Goal: Task Accomplishment & Management: Manage account settings

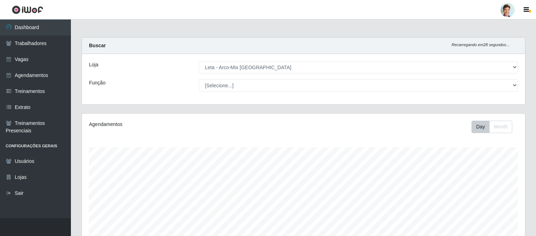
select select "481"
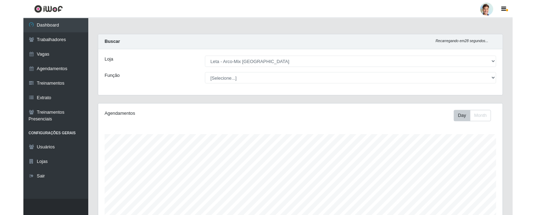
scroll to position [147, 443]
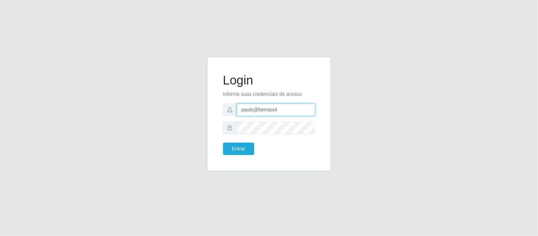
drag, startPoint x: 284, startPoint y: 108, endPoint x: 222, endPoint y: 106, distance: 61.4
click at [221, 106] on div "Login Informe suas credenciais de acesso paulo@bemais4 Entrar" at bounding box center [269, 114] width 106 height 96
type input "juliogabriel@empresateste"
click at [223, 143] on button "Entrar" at bounding box center [238, 149] width 31 height 12
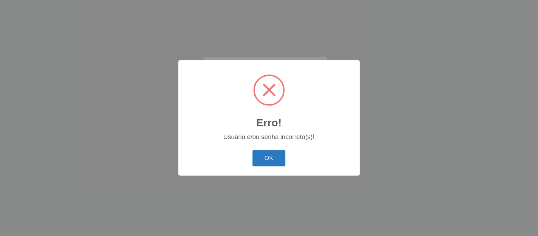
click at [282, 157] on button "OK" at bounding box center [269, 158] width 33 height 17
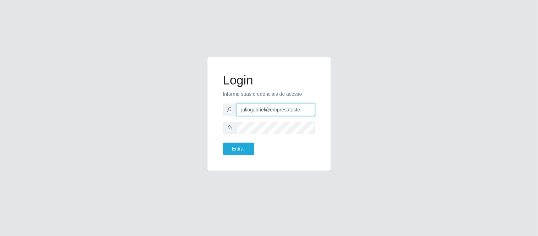
click at [265, 109] on input "juliogabriel@empresateste" at bounding box center [276, 110] width 78 height 12
type input "juliomarques@empresateste"
click at [223, 143] on button "Entrar" at bounding box center [238, 149] width 31 height 12
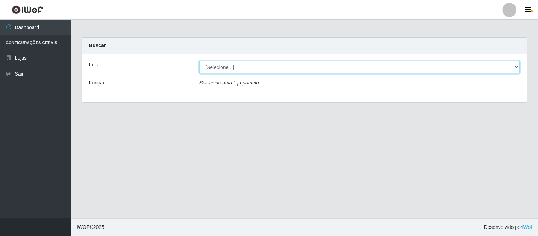
click at [261, 62] on select "[Selecione...] iWof Loja 1 iWof Loja 2 iWof Loja 3" at bounding box center [359, 67] width 321 height 12
click at [260, 64] on select "[Selecione...] iWof Loja 1 iWof Loja 2 iWof Loja 3" at bounding box center [359, 67] width 321 height 12
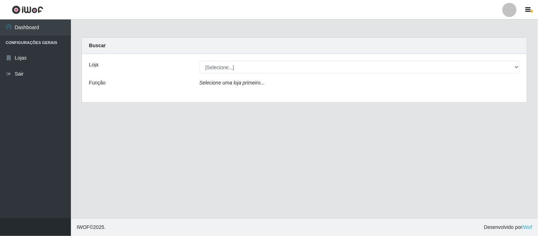
click at [509, 11] on div at bounding box center [510, 10] width 14 height 14
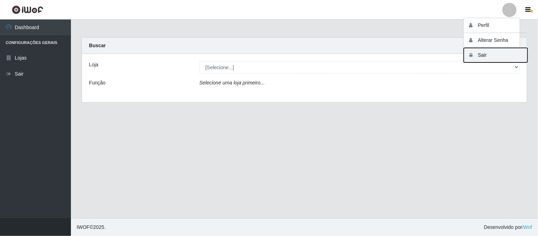
click at [480, 55] on button "Sair" at bounding box center [496, 55] width 64 height 15
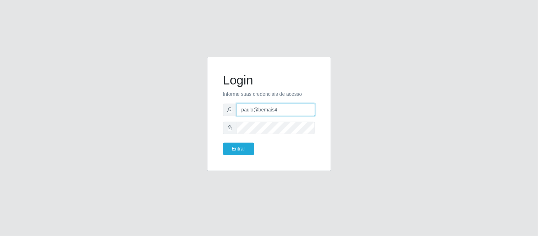
drag, startPoint x: 284, startPoint y: 111, endPoint x: 210, endPoint y: 105, distance: 74.7
click at [210, 105] on div "Login Informe suas credenciais de acesso paulo@bemais4 Entrar" at bounding box center [269, 114] width 124 height 114
type input "juliomarques@empresateste"
click at [223, 143] on button "Entrar" at bounding box center [238, 149] width 31 height 12
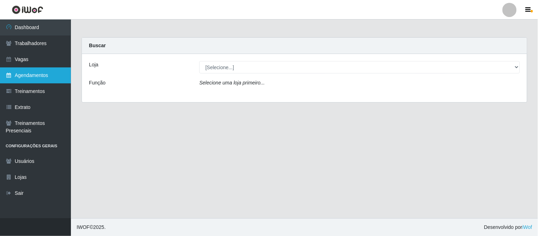
click at [36, 72] on link "Agendamentos" at bounding box center [35, 75] width 71 height 16
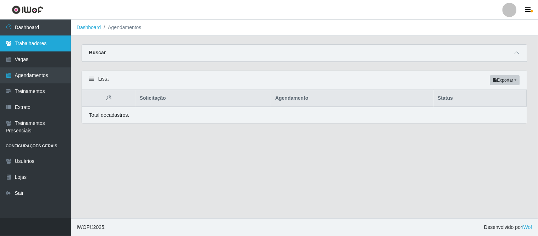
click at [47, 44] on link "Trabalhadores" at bounding box center [35, 43] width 71 height 16
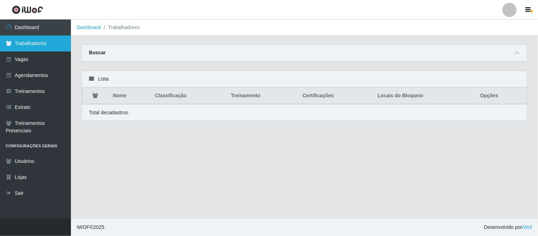
click at [36, 46] on link "Trabalhadores" at bounding box center [35, 43] width 71 height 16
click at [519, 54] on icon at bounding box center [517, 52] width 5 height 5
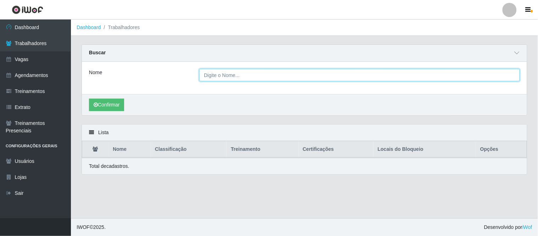
click at [206, 76] on input "Nome" at bounding box center [359, 75] width 321 height 12
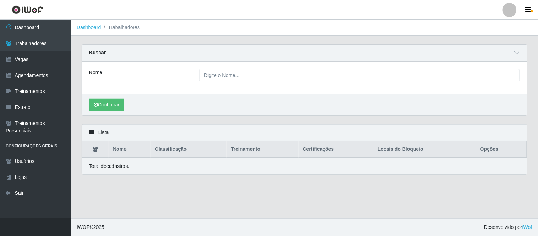
click at [176, 73] on div "Nome" at bounding box center [139, 75] width 110 height 12
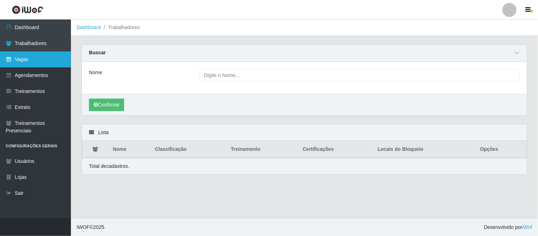
click at [26, 62] on link "Vagas" at bounding box center [35, 59] width 71 height 16
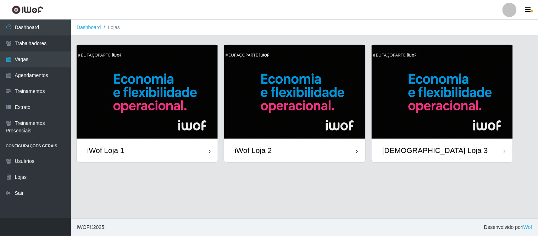
click at [143, 100] on img at bounding box center [147, 92] width 141 height 94
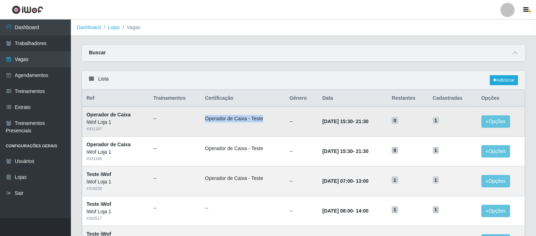
drag, startPoint x: 259, startPoint y: 116, endPoint x: 194, endPoint y: 122, distance: 65.5
click at [194, 122] on tr "Operador de Caixa iWof Loja 1 # 331187 -- Operador de Caixa - Teste -- 15/08/20…" at bounding box center [303, 121] width 443 height 30
drag, startPoint x: 424, startPoint y: 80, endPoint x: 469, endPoint y: 76, distance: 45.6
click at [424, 80] on div "Lista Adicionar" at bounding box center [303, 80] width 443 height 19
click at [497, 80] on link "Adicionar" at bounding box center [504, 80] width 28 height 10
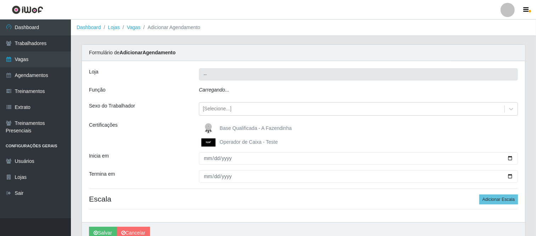
type input "iWof Loja 1"
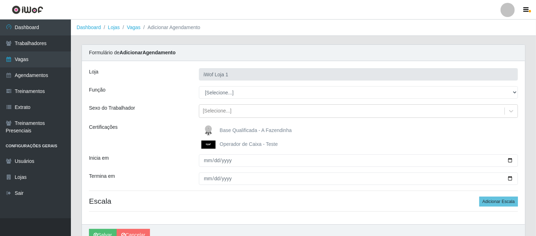
click at [231, 143] on span "Operador de Caixa - Teste" at bounding box center [249, 144] width 58 height 6
click at [0, 0] on input "Operador de Caixa - Teste" at bounding box center [0, 0] width 0 height 0
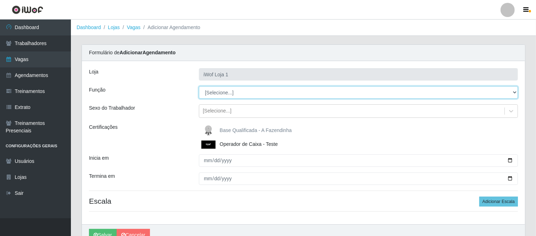
click at [238, 90] on select "[Selecione...] Auxiliar de entrega Auxiliar de entrega + Operador de Caixa Test…" at bounding box center [358, 92] width 319 height 12
select select "22"
click at [199, 86] on select "[Selecione...] Auxiliar de entrega Auxiliar de entrega + Operador de Caixa Test…" at bounding box center [358, 92] width 319 height 12
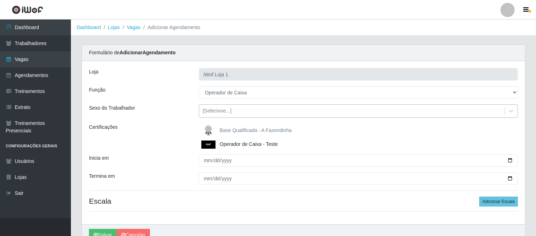
click at [232, 112] on div "[Selecione...]" at bounding box center [351, 111] width 305 height 12
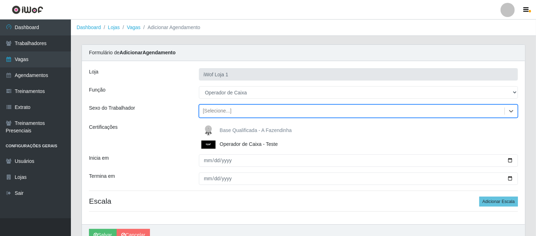
click at [232, 109] on div "[Selecione...]" at bounding box center [351, 111] width 305 height 12
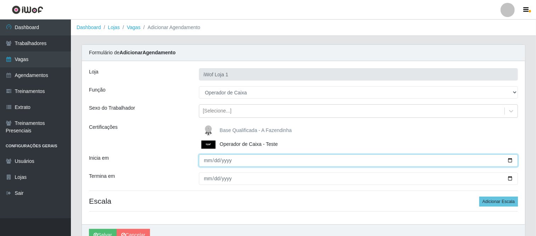
click at [203, 161] on input "Inicia em" at bounding box center [358, 160] width 319 height 12
type input "2025-08-19"
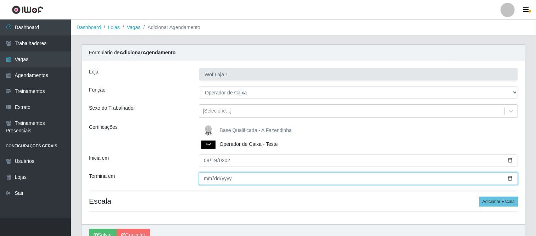
drag, startPoint x: 207, startPoint y: 176, endPoint x: 209, endPoint y: 179, distance: 3.8
click at [206, 176] on input "Termina em" at bounding box center [358, 178] width 319 height 12
type input "2025-08-19"
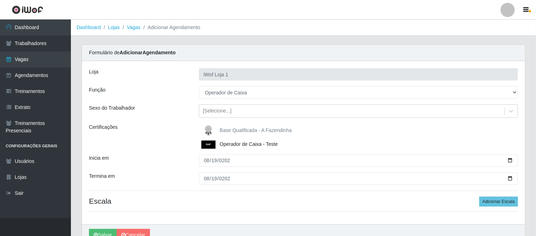
click at [167, 157] on div "Inicia em" at bounding box center [139, 160] width 110 height 12
click at [492, 204] on button "Adicionar Escala" at bounding box center [499, 202] width 39 height 10
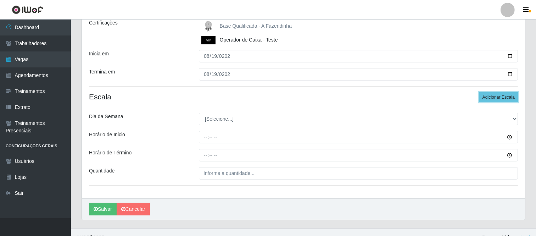
scroll to position [115, 0]
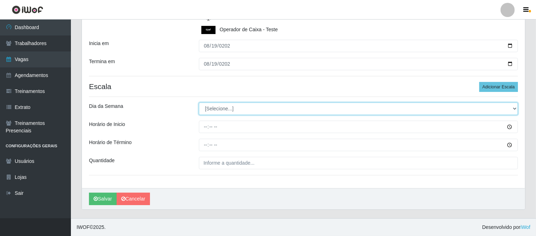
click at [209, 104] on select "[Selecione...] Segunda Terça Quarta Quinta Sexta Sábado Domingo" at bounding box center [358, 109] width 319 height 12
select select "2"
click at [199, 103] on select "[Selecione...] Segunda Terça Quarta Quinta Sexta Sábado Domingo" at bounding box center [358, 109] width 319 height 12
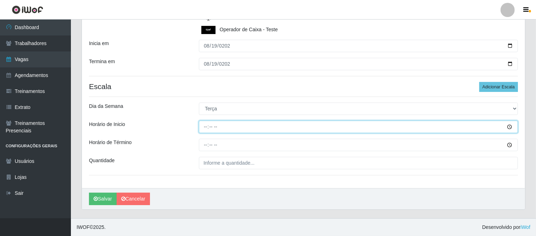
click at [206, 125] on input "Horário de Inicio" at bounding box center [358, 127] width 319 height 12
type input "12:00"
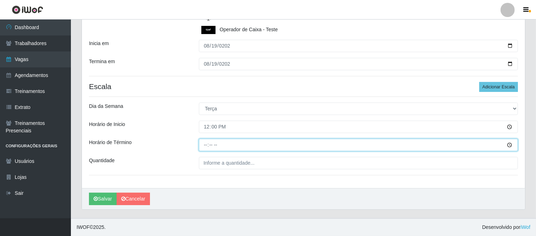
click at [203, 144] on input "Horário de Término" at bounding box center [358, 145] width 319 height 12
type input "18:00"
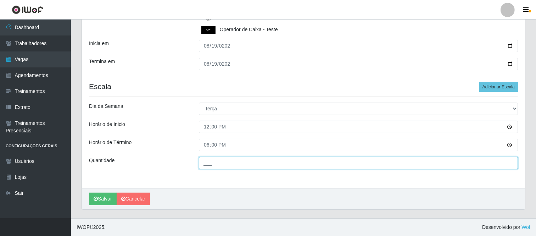
click at [209, 158] on input "___" at bounding box center [358, 163] width 319 height 12
type input "1__"
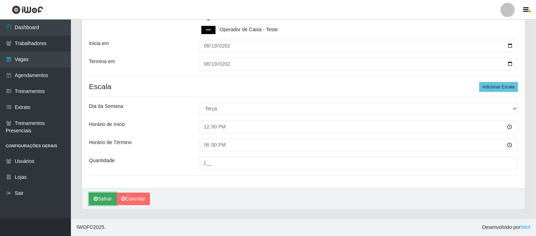
click at [97, 197] on icon "submit" at bounding box center [96, 198] width 4 height 5
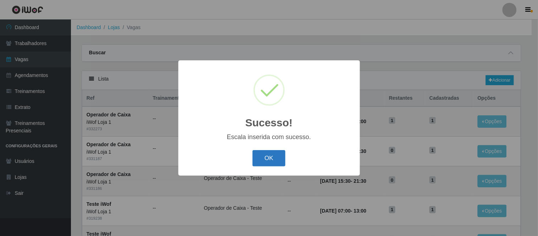
click at [269, 165] on button "OK" at bounding box center [269, 158] width 33 height 17
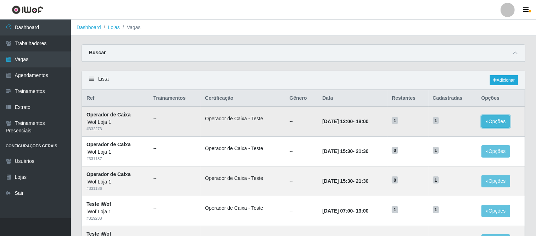
click at [504, 121] on button "Opções" at bounding box center [496, 121] width 29 height 12
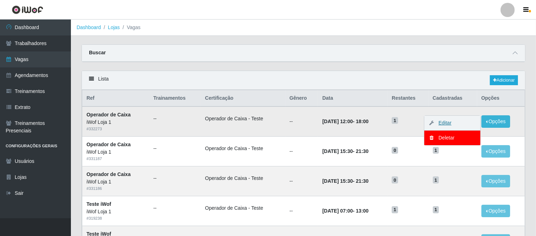
click at [449, 123] on link "Editar" at bounding box center [442, 123] width 20 height 6
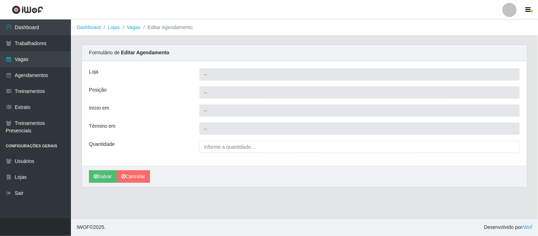
type input "iWof Loja 1"
type input "Operador de Caixa"
type input "2025-08-19 12:00:00"
type input "2025-08-19 18:00:00"
type input "1__"
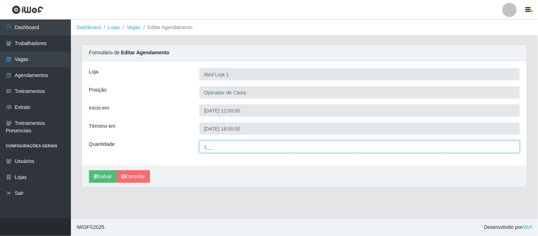
click at [208, 144] on input "1__" at bounding box center [359, 146] width 321 height 12
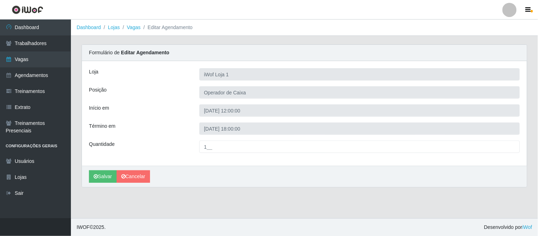
click at [190, 122] on div "Término em" at bounding box center [139, 128] width 110 height 12
click at [515, 4] on div at bounding box center [510, 10] width 14 height 14
click at [172, 92] on div "Posição" at bounding box center [139, 92] width 110 height 12
click at [129, 174] on link "Cancelar" at bounding box center [133, 176] width 33 height 12
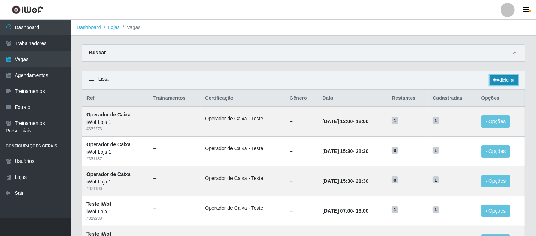
click at [507, 80] on link "Adicionar" at bounding box center [504, 80] width 28 height 10
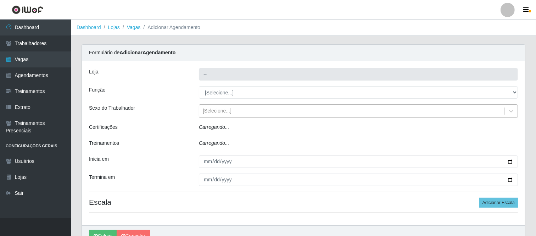
type input "iWof Loja 1"
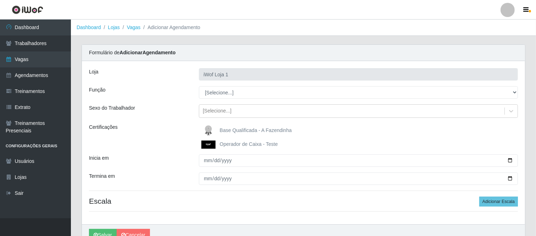
click at [232, 141] on span "Operador de Caixa - Teste" at bounding box center [249, 144] width 58 height 6
click at [0, 0] on input "Operador de Caixa - Teste" at bounding box center [0, 0] width 0 height 0
click at [241, 106] on div "[Selecione...]" at bounding box center [351, 111] width 305 height 12
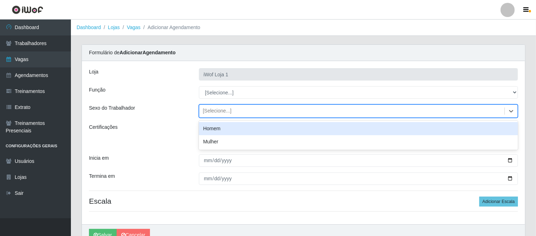
click at [233, 106] on div "[Selecione...]" at bounding box center [351, 111] width 305 height 12
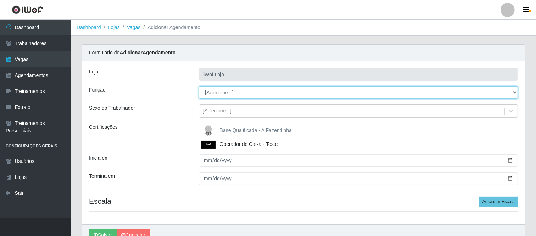
click at [240, 94] on select "[Selecione...] Auxiliar de entrega Auxiliar de entrega + Operador de Caixa Test…" at bounding box center [358, 92] width 319 height 12
select select "22"
click at [199, 86] on select "[Selecione...] Auxiliar de entrega Auxiliar de entrega + Operador de Caixa Test…" at bounding box center [358, 92] width 319 height 12
click at [226, 96] on select "[Selecione...] Auxiliar de entrega Auxiliar de entrega + Operador de Caixa Test…" at bounding box center [358, 92] width 319 height 12
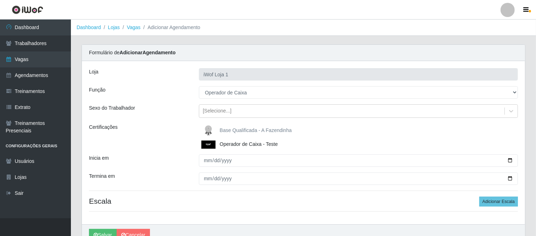
click at [197, 95] on div "[Selecione...] Auxiliar de entrega Auxiliar de entrega + Operador de Caixa Test…" at bounding box center [359, 92] width 330 height 12
click at [235, 139] on div "Base Qualificada - A Fazendinha Operador de Caixa - Teste" at bounding box center [359, 135] width 330 height 25
click at [238, 141] on span "Operador de Caixa - Teste" at bounding box center [249, 144] width 58 height 6
click at [0, 0] on input "Operador de Caixa - Teste" at bounding box center [0, 0] width 0 height 0
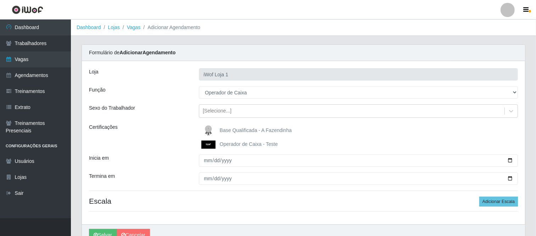
click at [238, 144] on span "Operador de Caixa - Teste" at bounding box center [249, 144] width 58 height 6
click at [0, 0] on input "Operador de Caixa - Teste" at bounding box center [0, 0] width 0 height 0
click at [214, 144] on img at bounding box center [209, 144] width 17 height 8
click at [0, 0] on input "Operador de Caixa - Teste" at bounding box center [0, 0] width 0 height 0
click at [169, 143] on div "Certificações" at bounding box center [139, 135] width 110 height 25
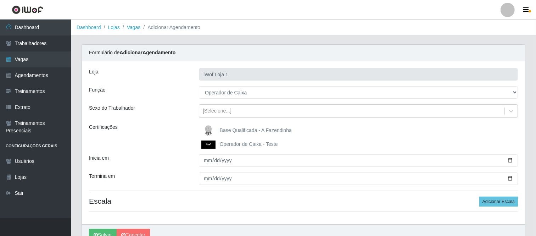
click at [215, 147] on img at bounding box center [209, 144] width 17 height 8
click at [0, 0] on input "Operador de Caixa - Teste" at bounding box center [0, 0] width 0 height 0
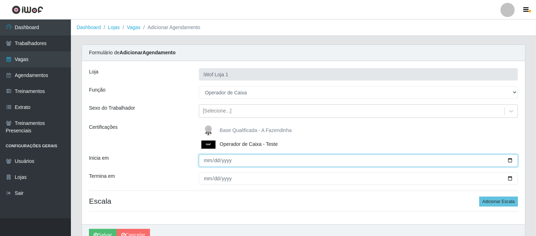
click at [206, 156] on input "Inicia em" at bounding box center [358, 160] width 319 height 12
type input "2025-08-19"
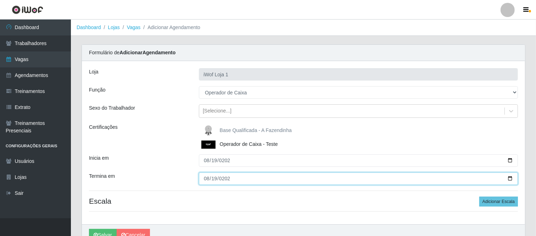
type input "2025-08-19"
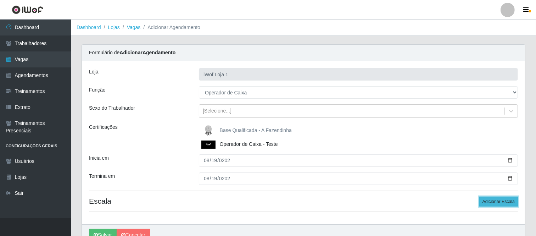
click at [511, 203] on button "Adicionar Escala" at bounding box center [499, 202] width 39 height 10
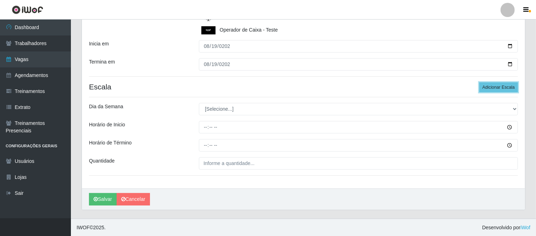
scroll to position [115, 0]
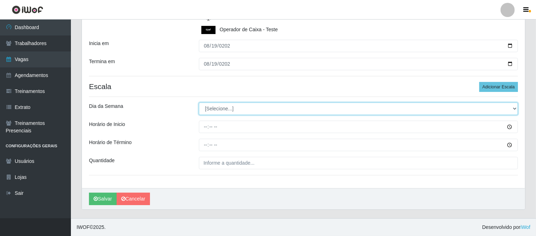
click at [254, 110] on select "[Selecione...] Segunda Terça Quarta Quinta Sexta Sábado Domingo" at bounding box center [358, 109] width 319 height 12
select select "2"
click at [199, 103] on select "[Selecione...] Segunda Terça Quarta Quinta Sexta Sábado Domingo" at bounding box center [358, 109] width 319 height 12
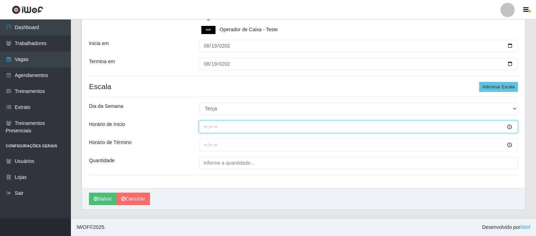
click at [206, 128] on input "Horário de Inicio" at bounding box center [358, 127] width 319 height 12
click at [206, 128] on input "18:00" at bounding box center [358, 127] width 319 height 12
type input "16:00"
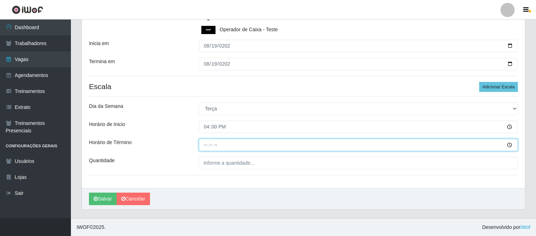
type input "22:00"
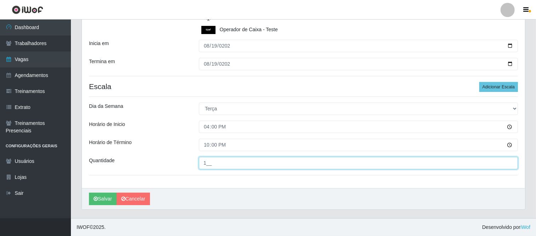
type input "1__"
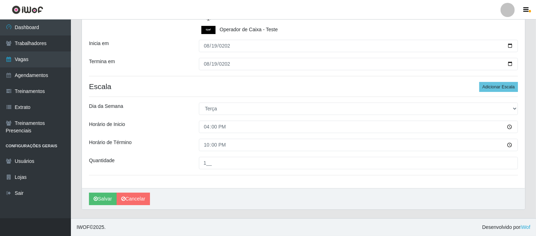
click at [88, 201] on div "Salvar Cancelar" at bounding box center [303, 198] width 443 height 21
click at [94, 203] on button "Salvar" at bounding box center [103, 199] width 28 height 12
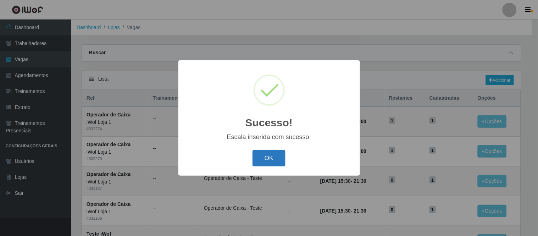
click at [262, 154] on button "OK" at bounding box center [269, 158] width 33 height 17
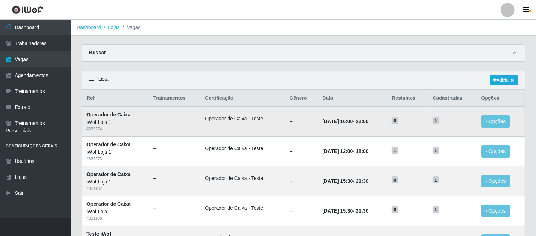
scroll to position [39, 0]
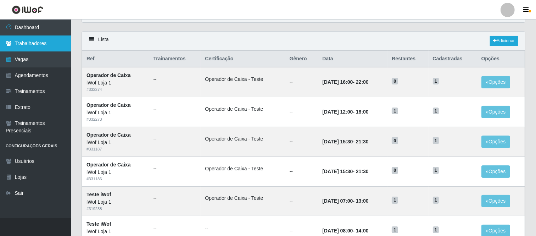
click at [55, 37] on link "Trabalhadores" at bounding box center [35, 43] width 71 height 16
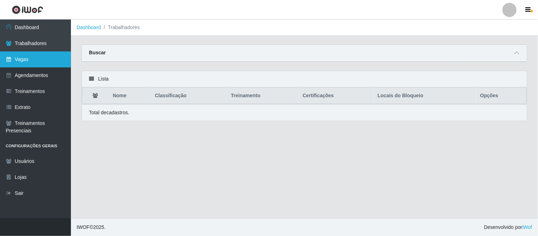
click at [40, 60] on link "Vagas" at bounding box center [35, 59] width 71 height 16
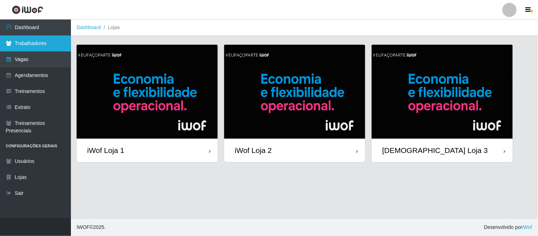
click at [32, 43] on link "Trabalhadores" at bounding box center [35, 43] width 71 height 16
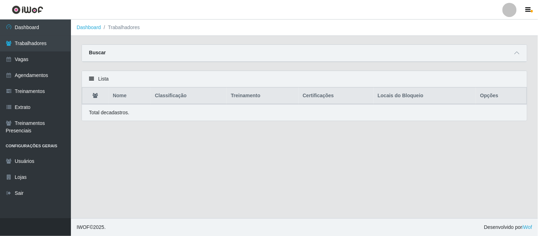
click at [521, 48] on div "Buscar" at bounding box center [304, 53] width 445 height 17
click at [519, 51] on icon at bounding box center [517, 52] width 5 height 5
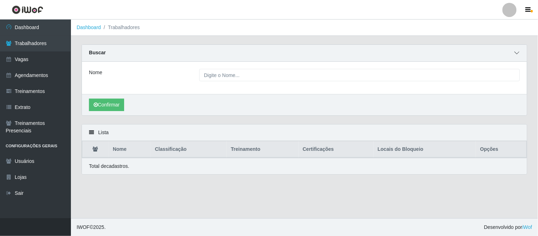
click at [519, 51] on icon at bounding box center [517, 52] width 5 height 5
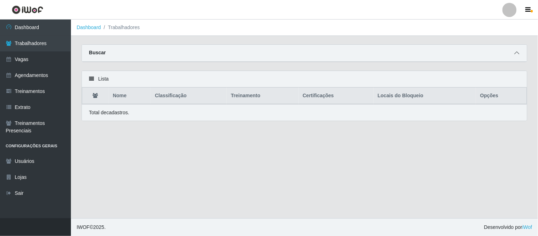
click at [519, 51] on icon at bounding box center [517, 52] width 5 height 5
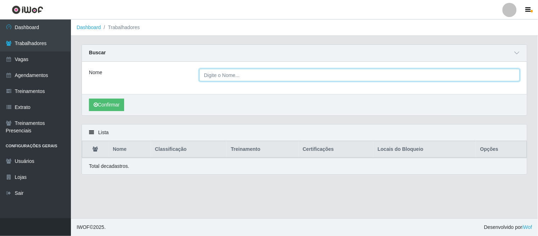
drag, startPoint x: 329, startPoint y: 73, endPoint x: 307, endPoint y: 77, distance: 22.7
click at [329, 73] on input "Nome" at bounding box center [359, 75] width 321 height 12
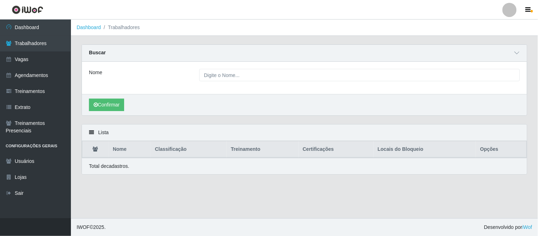
click at [167, 86] on div "Nome" at bounding box center [304, 78] width 445 height 32
click at [39, 32] on link "Dashboard" at bounding box center [35, 28] width 71 height 16
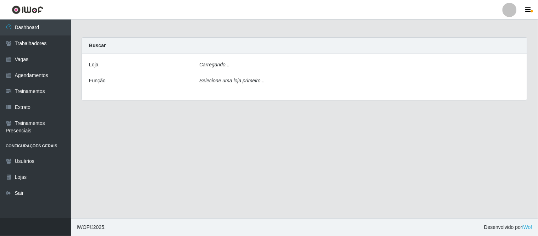
click at [206, 67] on icon "Carregando..." at bounding box center [214, 65] width 31 height 6
click at [196, 96] on div "Loja [Selecione...] iWof Loja 1 iWof Loja 2 iWof Loja 3 Função Selecione uma lo…" at bounding box center [304, 78] width 445 height 48
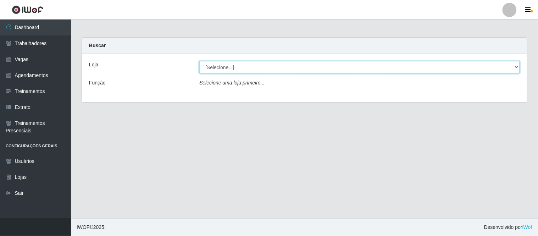
drag, startPoint x: 353, startPoint y: 69, endPoint x: 346, endPoint y: 72, distance: 7.5
click at [353, 69] on select "[Selecione...] iWof Loja 1 iWof Loja 2 iWof Loja 3" at bounding box center [359, 67] width 321 height 12
select select "114"
click at [199, 61] on select "[Selecione...] iWof Loja 1 iWof Loja 2 iWof Loja 3" at bounding box center [359, 67] width 321 height 12
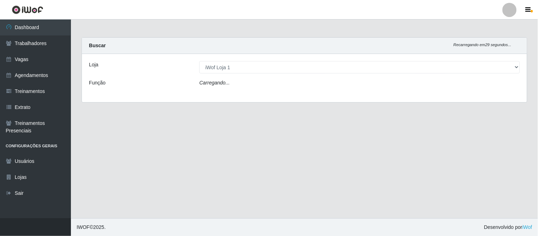
click at [148, 81] on div "Função" at bounding box center [139, 84] width 110 height 10
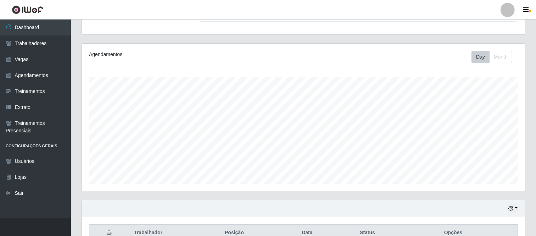
scroll to position [140, 0]
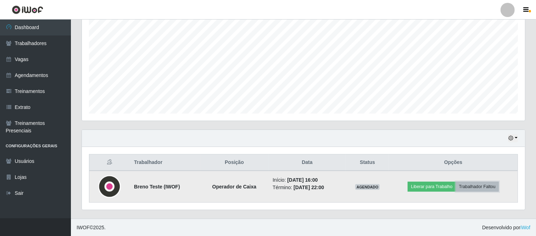
click at [476, 183] on button "Trabalhador Faltou" at bounding box center [477, 187] width 43 height 10
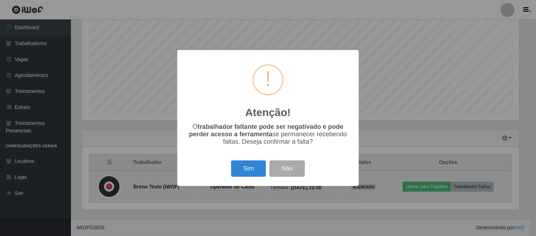
scroll to position [147, 439]
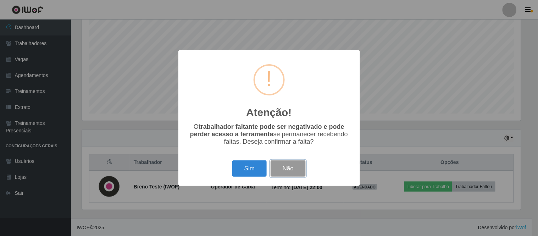
click at [286, 168] on button "Não" at bounding box center [288, 168] width 35 height 17
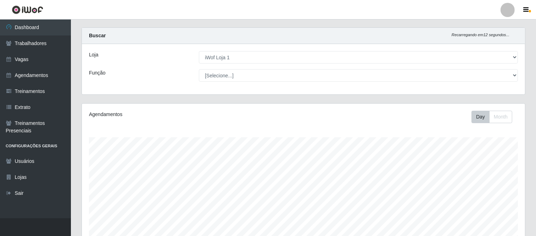
scroll to position [0, 0]
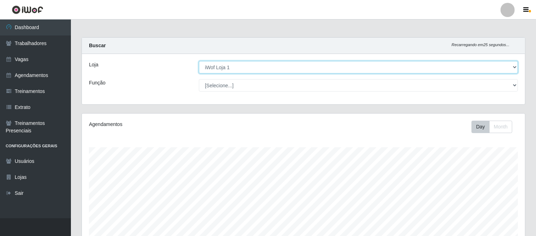
click at [514, 66] on select "[Selecione...] iWof Loja 1 iWof Loja 2 iWof Loja 3" at bounding box center [358, 67] width 319 height 12
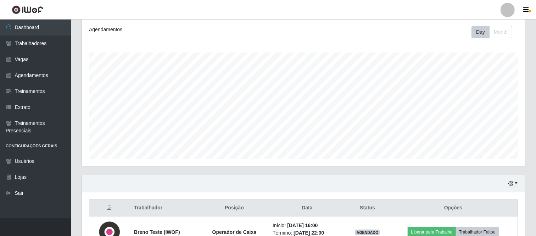
scroll to position [140, 0]
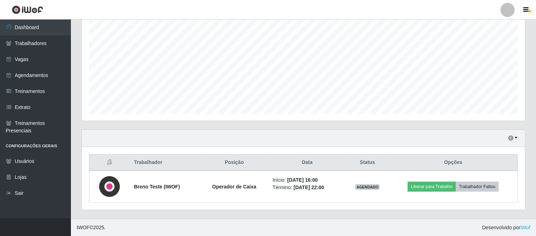
click at [519, 134] on div "Hoje 1 dia 3 dias 1 Semana Não encerrados" at bounding box center [303, 138] width 443 height 17
click at [511, 138] on icon "button" at bounding box center [511, 137] width 5 height 5
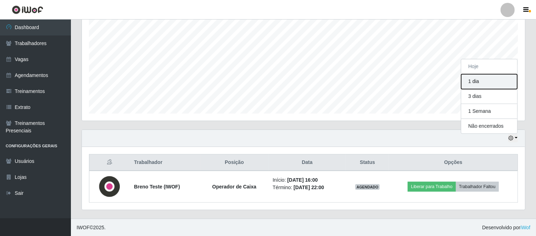
click at [478, 84] on button "1 dia" at bounding box center [489, 81] width 56 height 15
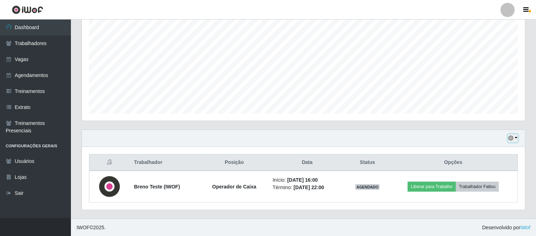
click at [517, 139] on button "button" at bounding box center [513, 138] width 10 height 8
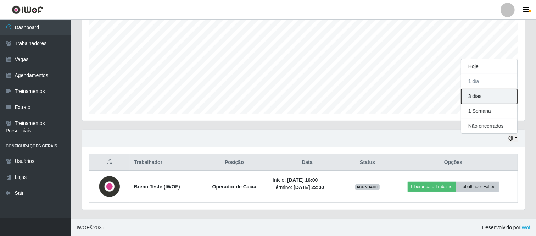
click at [493, 93] on button "3 dias" at bounding box center [489, 96] width 56 height 15
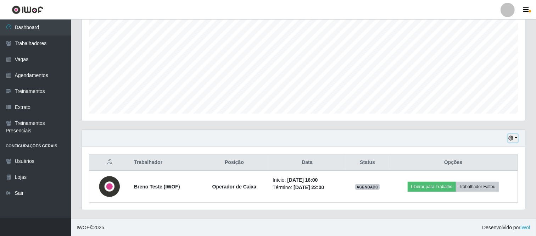
click at [509, 137] on icon "button" at bounding box center [511, 137] width 5 height 5
click at [498, 110] on button "1 Semana" at bounding box center [489, 111] width 56 height 15
click at [513, 135] on icon "button" at bounding box center [511, 137] width 5 height 5
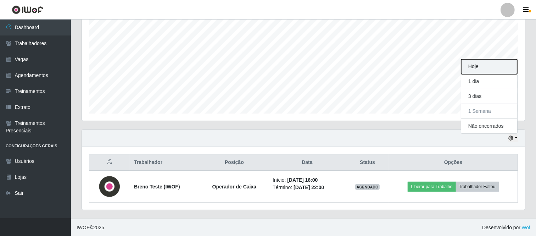
click at [482, 68] on button "Hoje" at bounding box center [489, 66] width 56 height 15
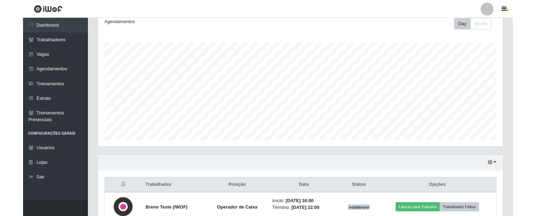
scroll to position [0, 0]
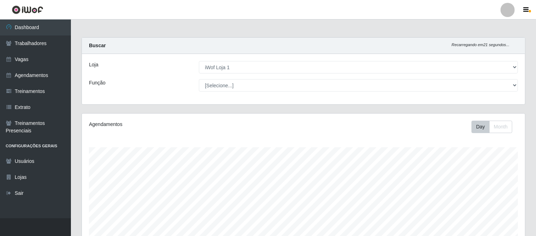
click at [505, 10] on div at bounding box center [508, 10] width 14 height 14
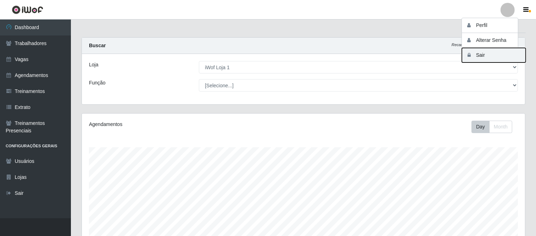
click at [487, 57] on button "Sair" at bounding box center [494, 55] width 64 height 15
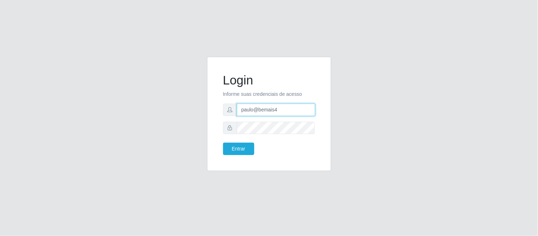
drag, startPoint x: 286, startPoint y: 111, endPoint x: 227, endPoint y: 114, distance: 58.2
click at [228, 114] on div "paulo@bemais4" at bounding box center [269, 110] width 92 height 12
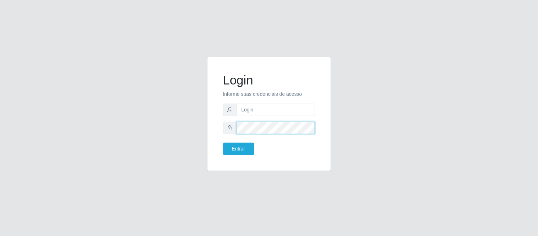
click at [219, 130] on div "Login Informe suas credenciais de acesso Entrar" at bounding box center [269, 114] width 106 height 96
click at [204, 128] on div "Login Informe suas credenciais de acesso Entrar" at bounding box center [269, 118] width 135 height 123
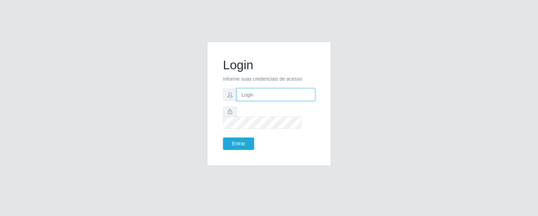
click at [254, 101] on input "text" at bounding box center [276, 94] width 78 height 12
type input "juliomarques@empresateste"
click at [236, 137] on button "Entrar" at bounding box center [238, 143] width 31 height 12
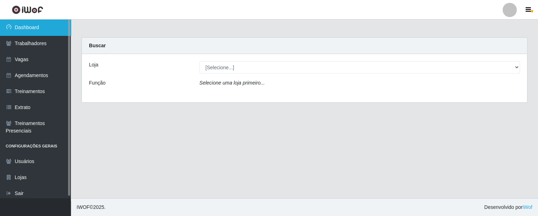
click at [22, 28] on link "Dashboard" at bounding box center [35, 28] width 71 height 16
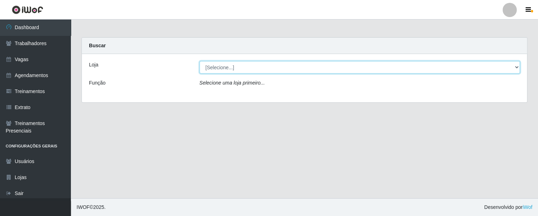
click at [517, 65] on select "[Selecione...] iWof Loja 1 iWof Loja 2 iWof Loja 3" at bounding box center [360, 67] width 321 height 12
select select "114"
click at [200, 61] on select "[Selecione...] iWof Loja 1 iWof Loja 2 iWof Loja 3" at bounding box center [360, 67] width 321 height 12
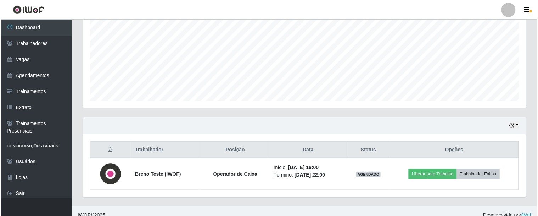
scroll to position [159, 0]
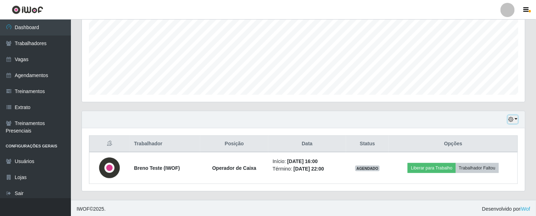
click at [514, 117] on icon "button" at bounding box center [511, 119] width 5 height 5
click at [446, 119] on div "Hoje 1 dia 3 dias 1 Semana Não encerrados" at bounding box center [303, 119] width 443 height 17
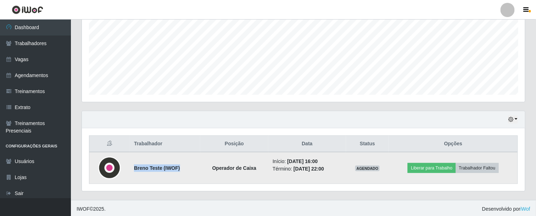
drag, startPoint x: 133, startPoint y: 165, endPoint x: 182, endPoint y: 168, distance: 49.8
click at [182, 168] on td "Breno Teste (IWOF)" at bounding box center [165, 168] width 71 height 32
click at [203, 167] on td "Operador de Caixa" at bounding box center [234, 168] width 68 height 32
drag, startPoint x: 209, startPoint y: 164, endPoint x: 251, endPoint y: 164, distance: 42.2
click at [251, 165] on strong "Operador de Caixa" at bounding box center [234, 168] width 44 height 6
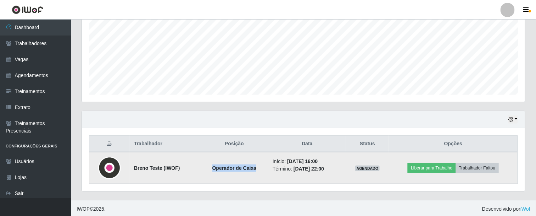
click at [251, 165] on strong "Operador de Caixa" at bounding box center [234, 168] width 44 height 6
drag, startPoint x: 281, startPoint y: 161, endPoint x: 325, endPoint y: 158, distance: 43.8
click at [325, 158] on li "Início: 19/08/2025, 16:00" at bounding box center [307, 160] width 69 height 7
click at [316, 161] on time "19/08/2025, 16:00" at bounding box center [302, 161] width 31 height 6
drag, startPoint x: 287, startPoint y: 166, endPoint x: 328, endPoint y: 170, distance: 42.0
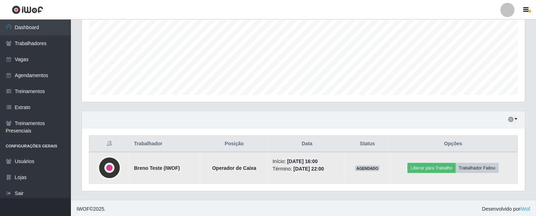
click at [328, 170] on li "Término: 19/08/2025, 22:00" at bounding box center [307, 168] width 69 height 7
click at [333, 165] on li "Término: 19/08/2025, 22:00" at bounding box center [307, 168] width 69 height 7
click at [481, 167] on button "Trabalhador Faltou" at bounding box center [477, 168] width 43 height 10
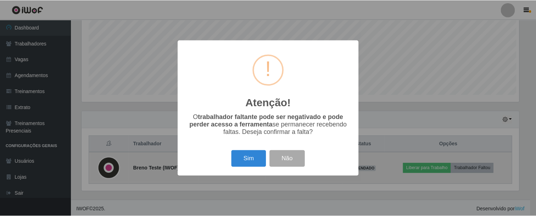
scroll to position [147, 439]
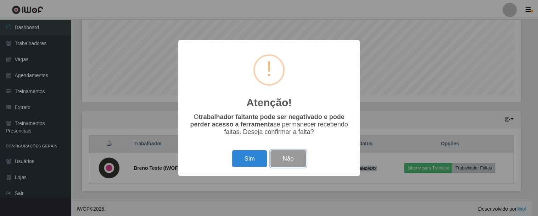
click at [297, 159] on button "Não" at bounding box center [288, 158] width 35 height 17
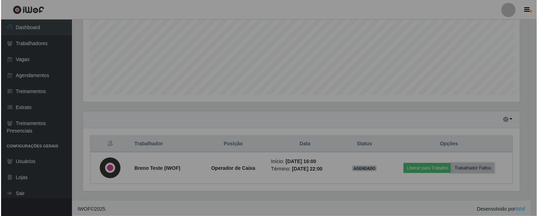
scroll to position [147, 444]
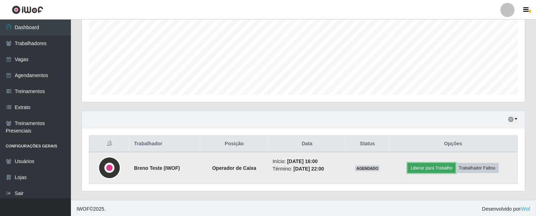
click at [429, 168] on button "Liberar para Trabalho" at bounding box center [432, 168] width 48 height 10
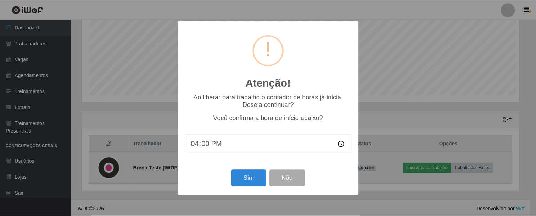
scroll to position [147, 439]
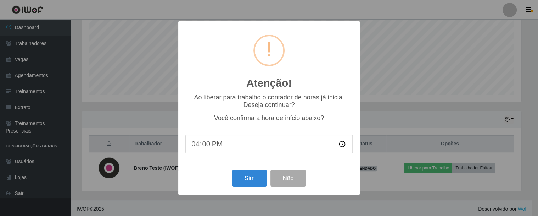
click at [203, 145] on input "16:00" at bounding box center [269, 143] width 167 height 19
click at [197, 144] on input "16:00" at bounding box center [269, 143] width 167 height 19
click at [207, 144] on input "16:00" at bounding box center [269, 143] width 167 height 19
type input "16:00"
click at [249, 180] on button "Sim" at bounding box center [249, 178] width 34 height 17
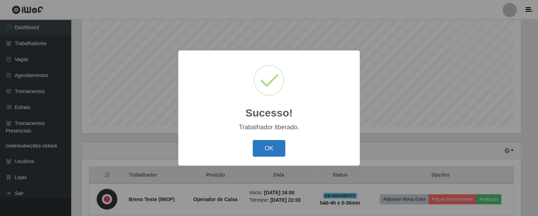
click at [267, 149] on button "OK" at bounding box center [269, 148] width 33 height 17
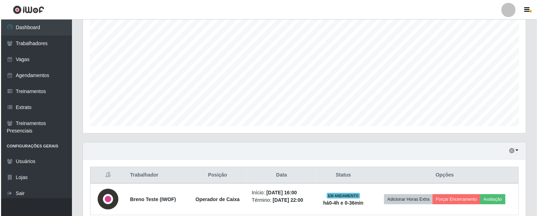
scroll to position [159, 0]
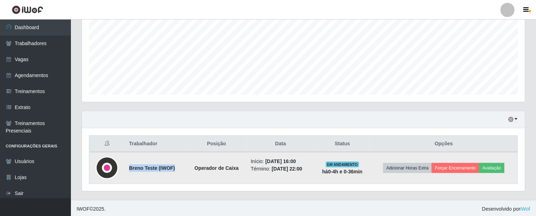
drag, startPoint x: 128, startPoint y: 166, endPoint x: 176, endPoint y: 162, distance: 47.7
click at [176, 162] on td "Breno Teste (IWOF)" at bounding box center [156, 168] width 62 height 32
click at [201, 165] on strong "Operador de Caixa" at bounding box center [217, 168] width 44 height 6
click at [494, 170] on button "Avaliação" at bounding box center [492, 168] width 25 height 10
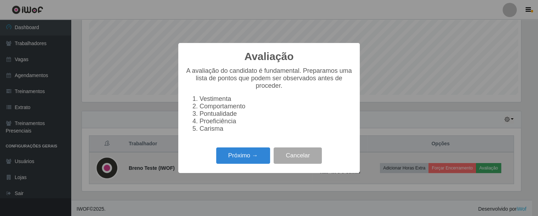
scroll to position [147, 439]
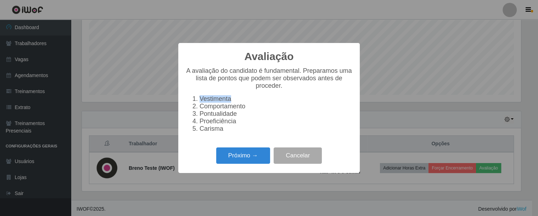
drag, startPoint x: 200, startPoint y: 98, endPoint x: 237, endPoint y: 100, distance: 36.2
click at [237, 100] on li "Vestimenta" at bounding box center [276, 98] width 153 height 7
click at [260, 107] on li "Comportamento" at bounding box center [276, 106] width 153 height 7
click at [217, 107] on li "Comportamento" at bounding box center [276, 106] width 153 height 7
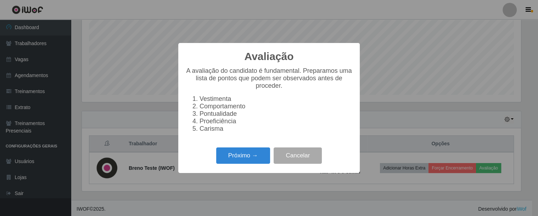
click at [221, 117] on li "Pontualidade" at bounding box center [276, 113] width 153 height 7
click at [225, 125] on li "Proeficiência" at bounding box center [276, 120] width 153 height 7
click at [214, 132] on li "Carisma" at bounding box center [276, 128] width 153 height 7
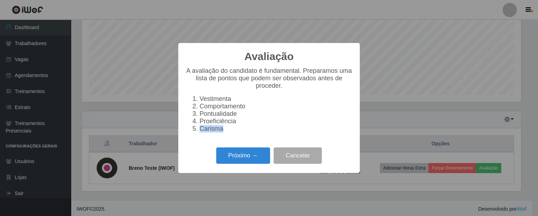
click at [214, 132] on li "Carisma" at bounding box center [276, 128] width 153 height 7
click at [243, 129] on li "Carisma" at bounding box center [276, 128] width 153 height 7
click at [247, 160] on button "Próximo →" at bounding box center [243, 155] width 54 height 17
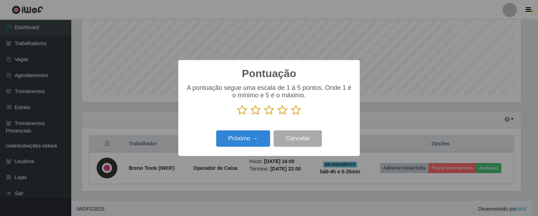
scroll to position [354565, 354272]
click at [295, 112] on icon at bounding box center [296, 110] width 10 height 11
click at [291, 115] on input "radio" at bounding box center [291, 115] width 0 height 0
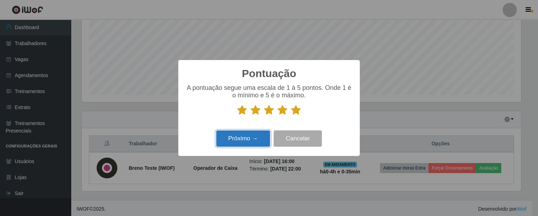
click at [247, 139] on button "Próximo →" at bounding box center [243, 138] width 54 height 17
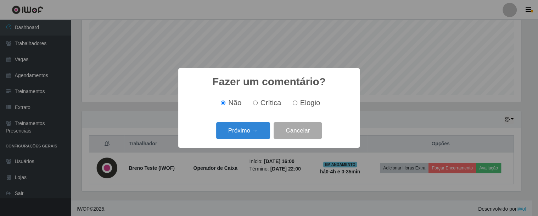
click at [258, 103] on label "Crítica" at bounding box center [265, 103] width 31 height 8
click at [258, 103] on input "Crítica" at bounding box center [255, 102] width 5 height 5
radio input "true"
click at [297, 100] on label "Elogio" at bounding box center [305, 103] width 30 height 8
click at [297, 100] on input "Elogio" at bounding box center [295, 102] width 5 height 5
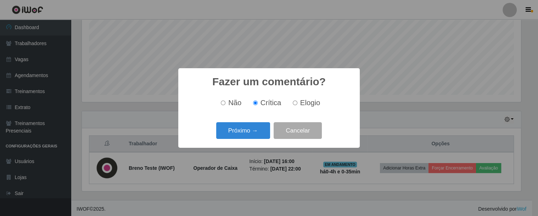
radio input "true"
click at [254, 101] on input "Crítica" at bounding box center [255, 102] width 5 height 5
radio input "true"
click at [296, 106] on label "Elogio" at bounding box center [305, 103] width 30 height 8
click at [296, 105] on input "Elogio" at bounding box center [295, 102] width 5 height 5
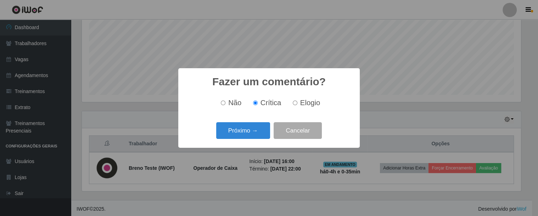
radio input "true"
click at [254, 132] on button "Próximo →" at bounding box center [243, 130] width 54 height 17
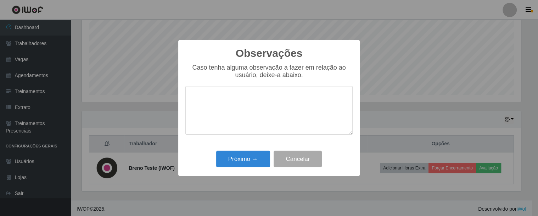
click at [266, 106] on textarea at bounding box center [269, 110] width 167 height 49
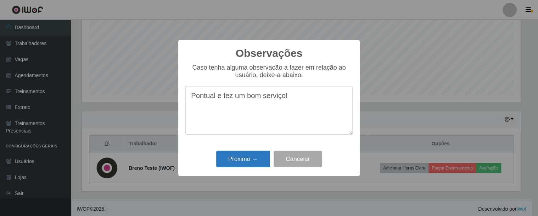
type textarea "Pontual e fez um bom serviço!"
click at [253, 160] on button "Próximo →" at bounding box center [243, 158] width 54 height 17
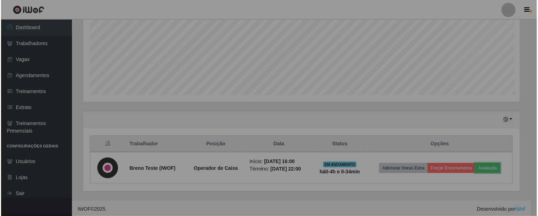
scroll to position [147, 444]
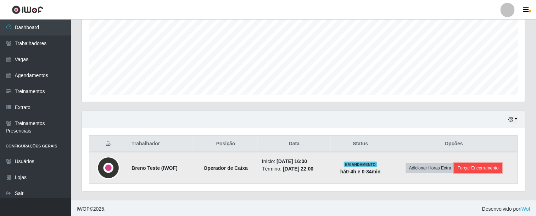
click at [460, 167] on button "Forçar Encerramento" at bounding box center [479, 168] width 48 height 10
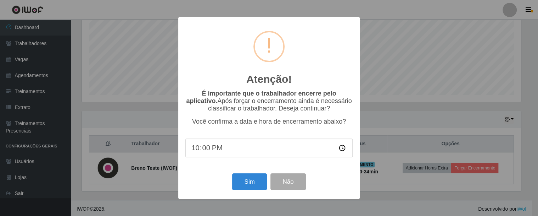
click at [204, 148] on input "22:00" at bounding box center [269, 147] width 167 height 19
click at [250, 181] on button "Sim" at bounding box center [249, 181] width 34 height 17
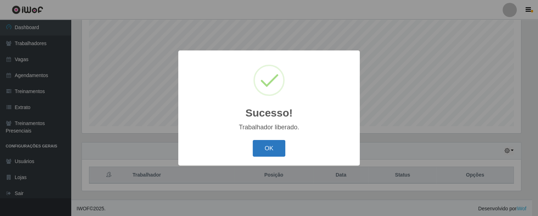
click at [269, 145] on button "OK" at bounding box center [269, 148] width 33 height 17
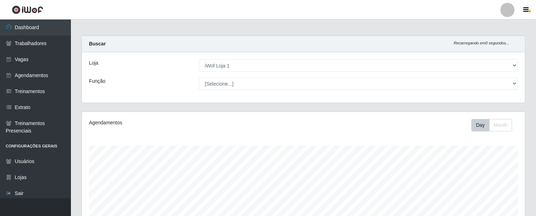
scroll to position [0, 0]
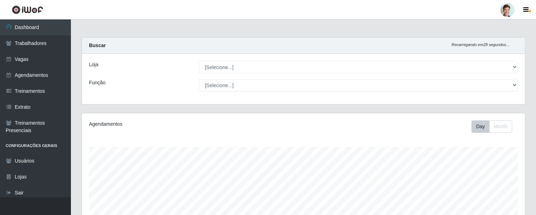
scroll to position [147, 443]
